Goal: Task Accomplishment & Management: Use online tool/utility

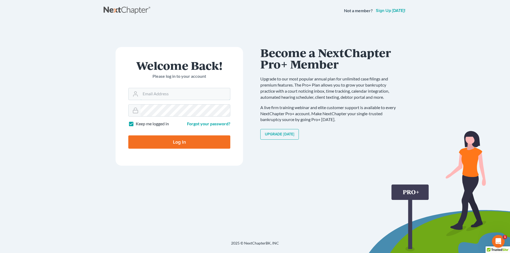
type input "AHolbrooks@consumerlawattorneys.com"
click at [177, 144] on input "Log In" at bounding box center [179, 141] width 102 height 13
type input "Thinking..."
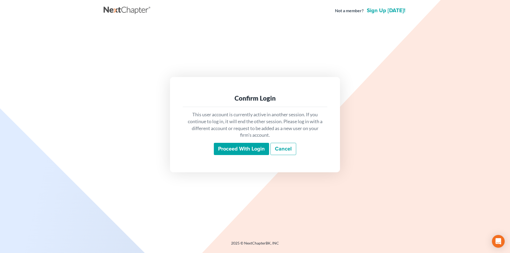
click at [259, 152] on input "Proceed with login" at bounding box center [241, 149] width 55 height 12
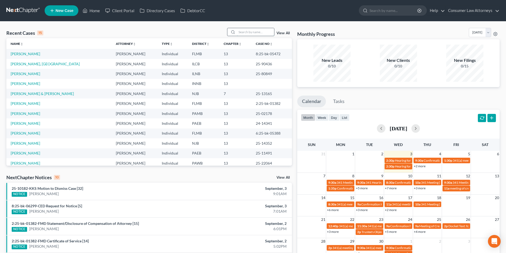
click at [251, 33] on input "search" at bounding box center [255, 32] width 37 height 8
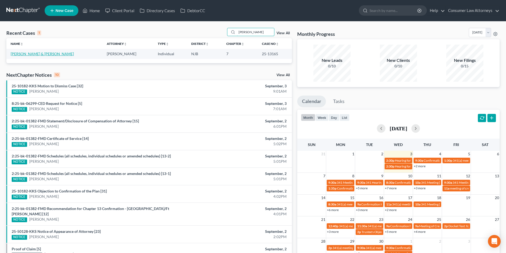
type input "[PERSON_NAME]"
click at [56, 52] on link "[PERSON_NAME] & [PERSON_NAME]" at bounding box center [42, 54] width 63 height 5
